Goal: Navigation & Orientation: Find specific page/section

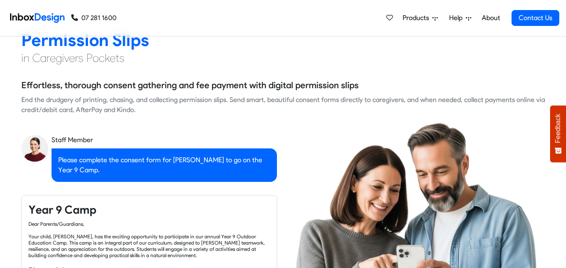
checkbox input "true"
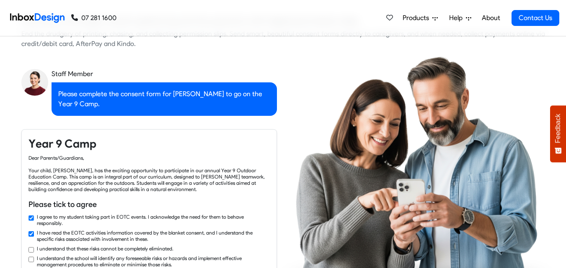
checkbox input "true"
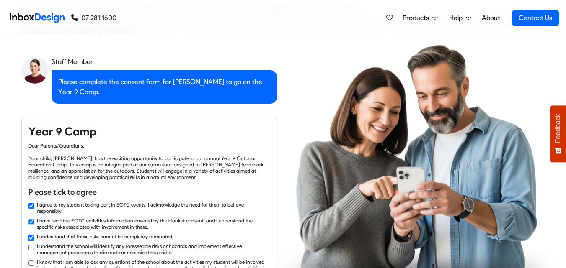
checkbox input "true"
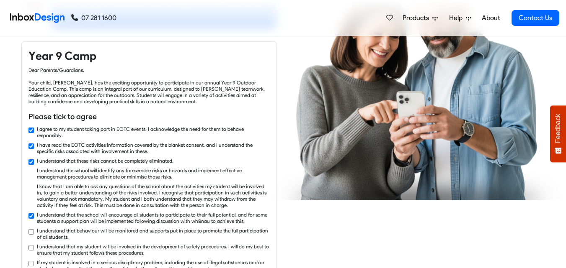
checkbox input "true"
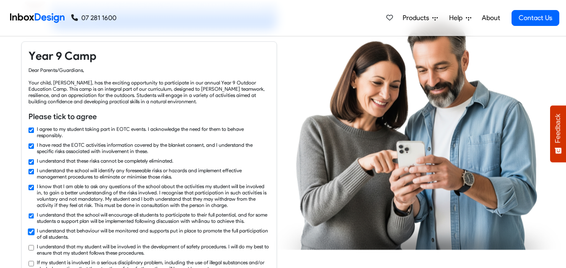
checkbox input "true"
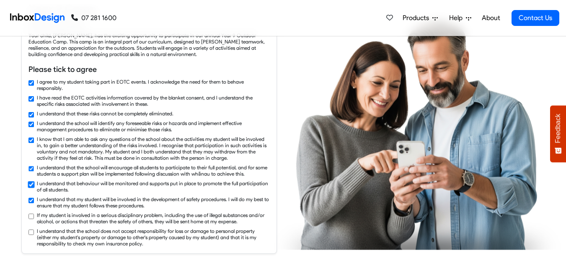
checkbox input "true"
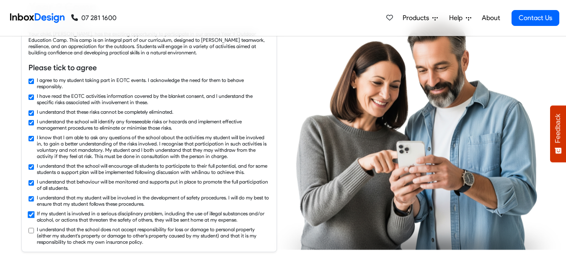
checkbox input "true"
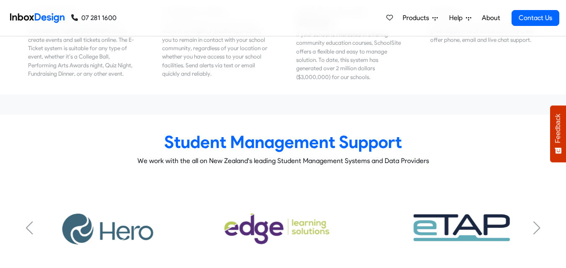
scroll to position [3169, 0]
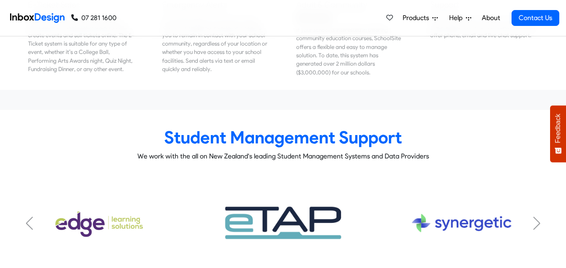
click at [410, 21] on span "Products" at bounding box center [417, 18] width 30 height 10
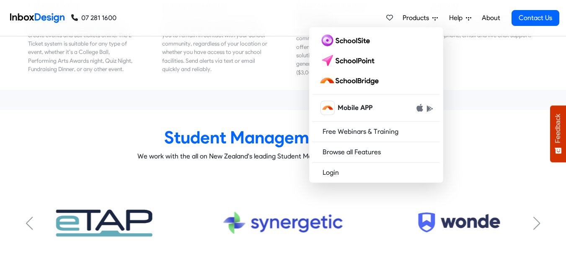
click at [230, 190] on img "6 / 7" at bounding box center [283, 224] width 136 height 68
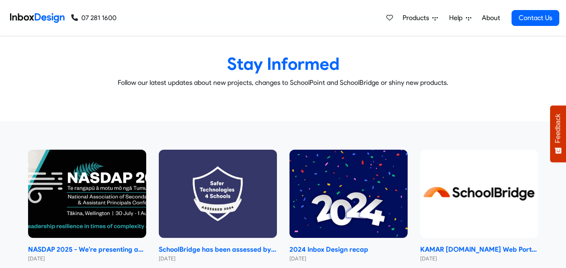
scroll to position [3473, 0]
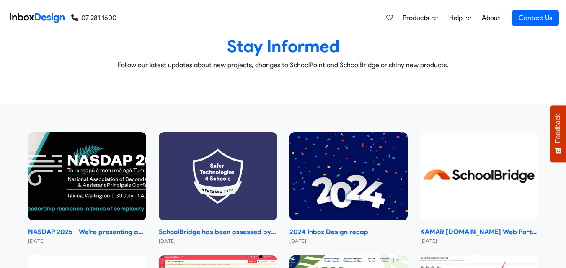
click at [407, 18] on span "Products" at bounding box center [417, 18] width 30 height 10
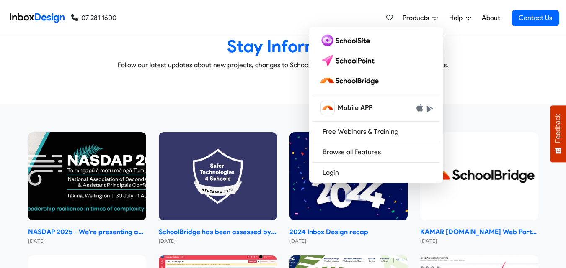
click at [410, 17] on span "Products" at bounding box center [417, 18] width 30 height 10
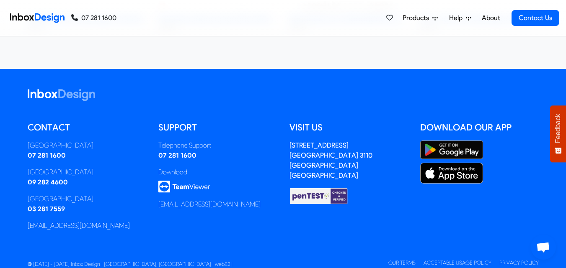
scroll to position [3813, 0]
